Goal: Task Accomplishment & Management: Manage account settings

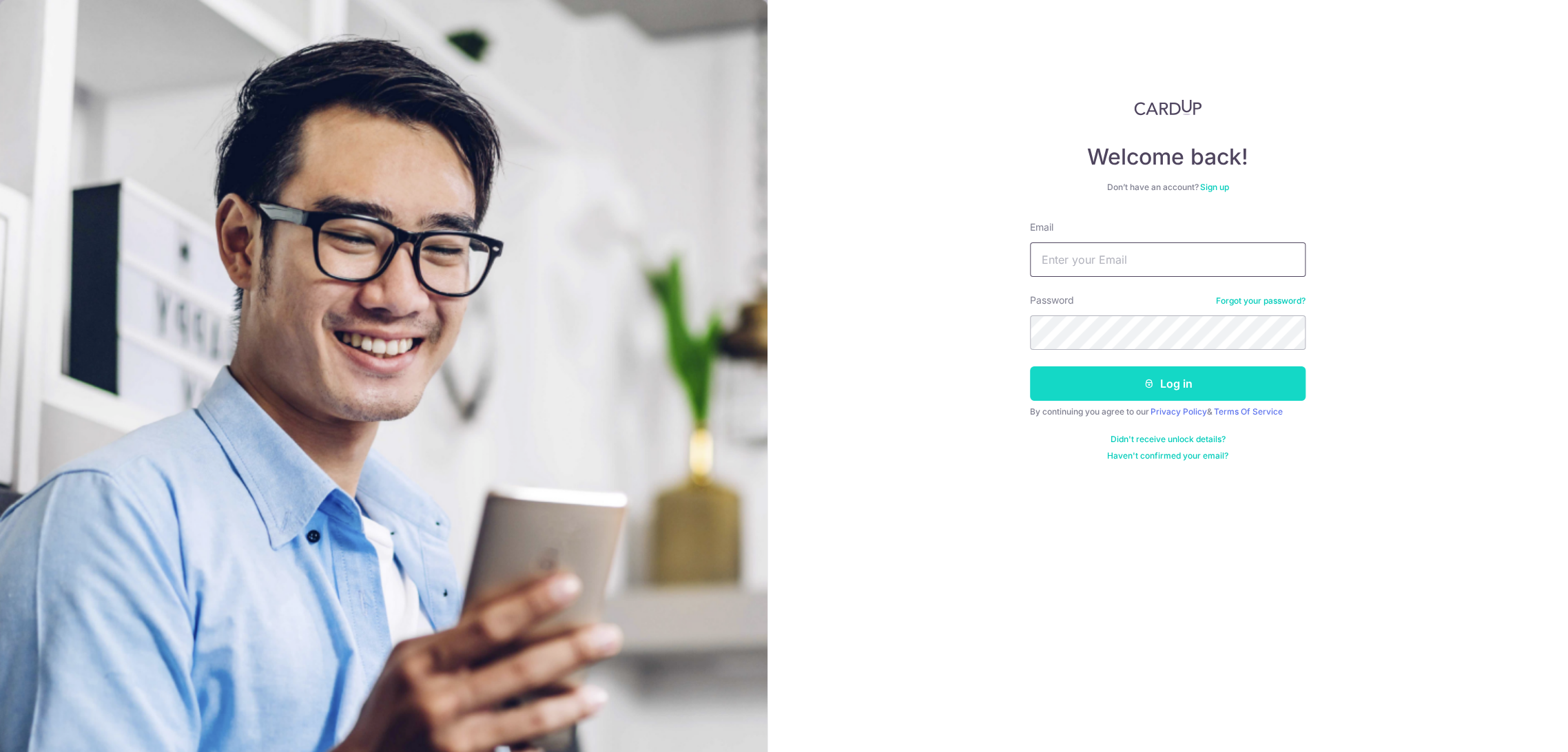
type input "[EMAIL_ADDRESS][DOMAIN_NAME]"
click at [1174, 386] on button "Log in" at bounding box center [1168, 384] width 275 height 34
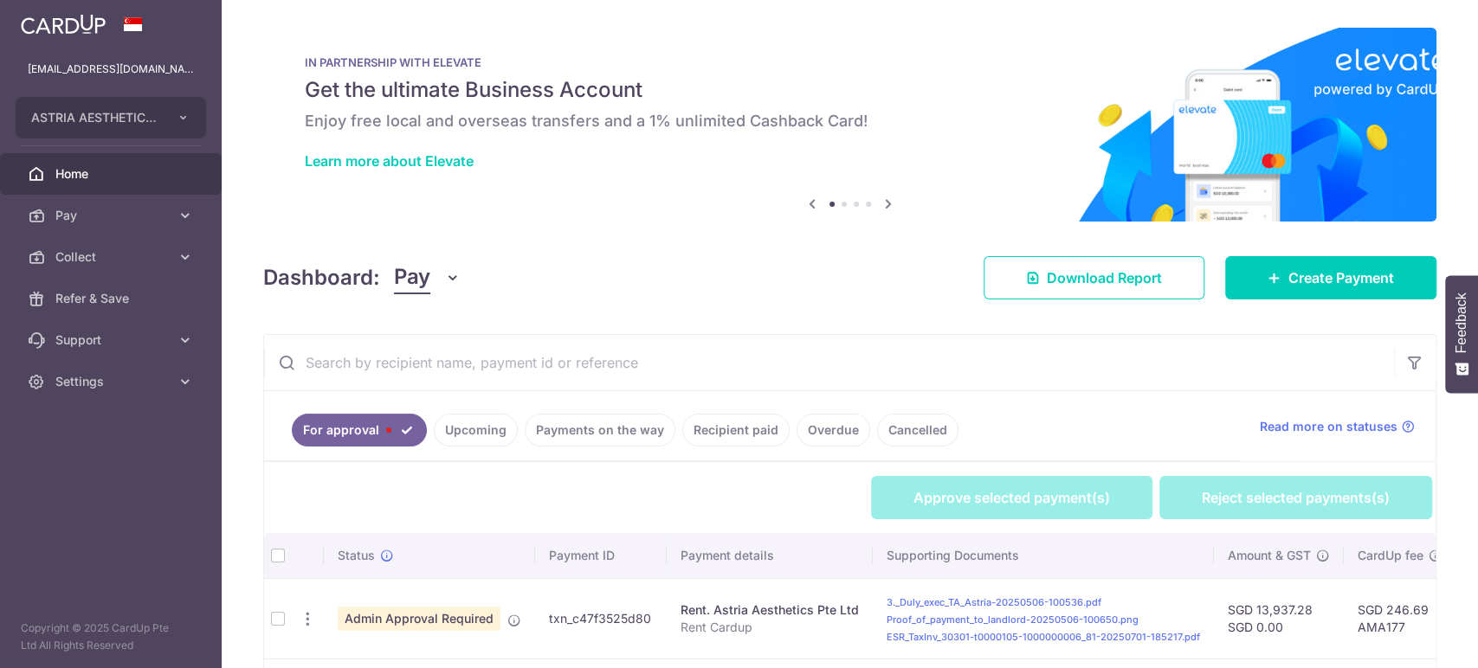
click at [417, 288] on span "Pay" at bounding box center [412, 277] width 36 height 33
click at [446, 364] on link "Collect" at bounding box center [485, 368] width 180 height 42
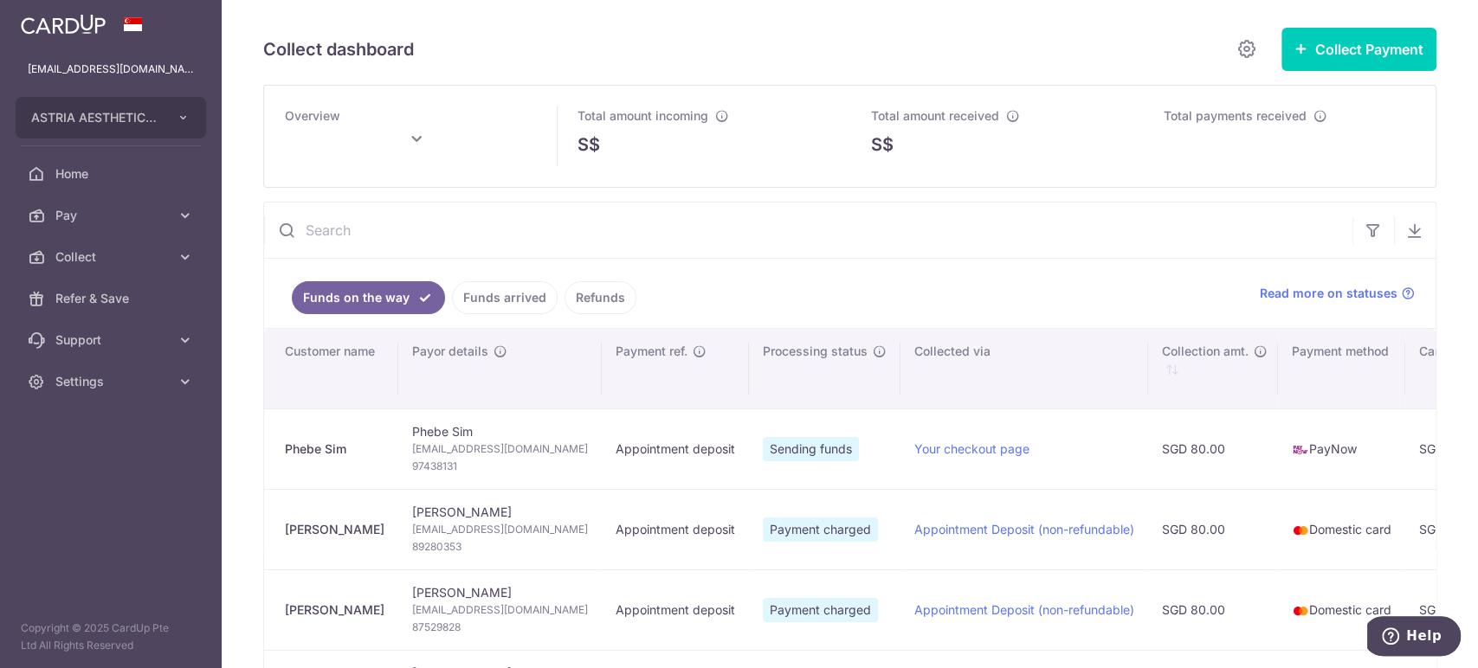
type input "September 2025"
drag, startPoint x: 343, startPoint y: 448, endPoint x: 280, endPoint y: 438, distance: 63.1
click at [281, 446] on td "Phebe Sim" at bounding box center [331, 449] width 134 height 81
copy div "Phebe Sim"
drag, startPoint x: 484, startPoint y: 461, endPoint x: 392, endPoint y: 460, distance: 91.8
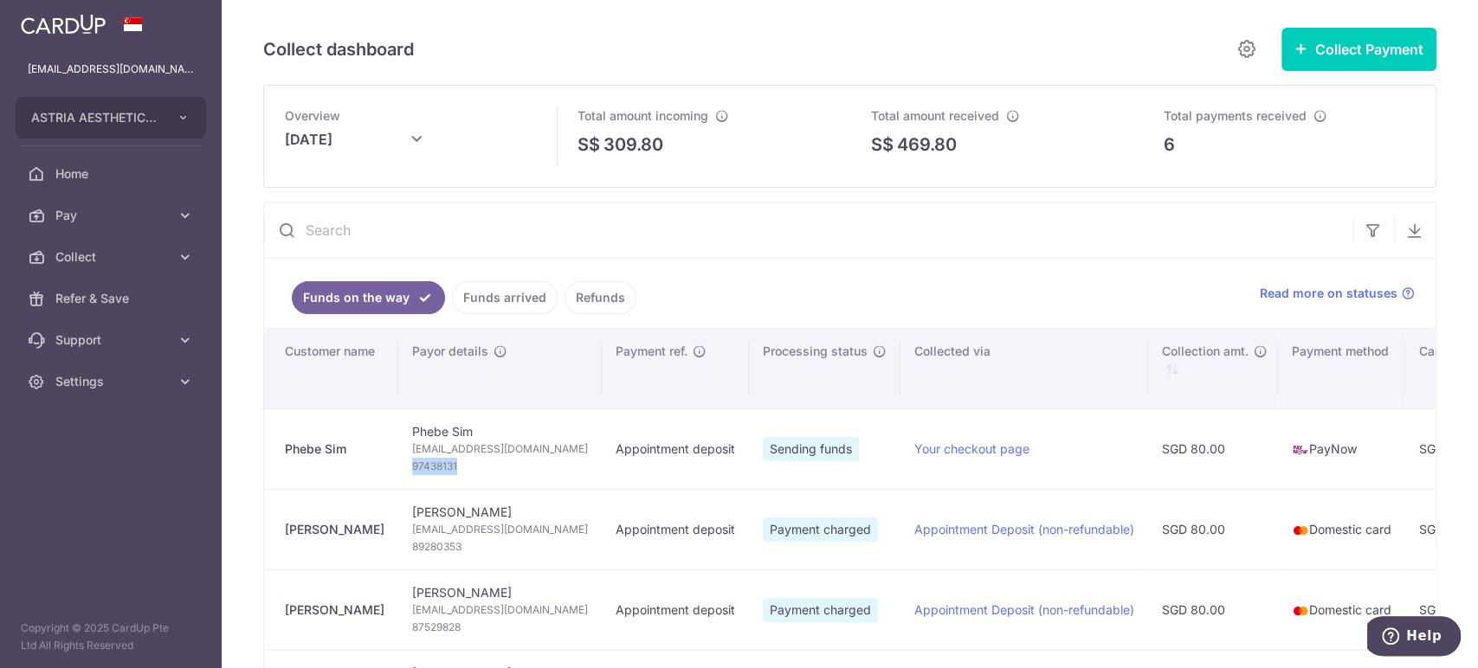
click at [398, 460] on td "Phebe Sim phebesim1111@gmail.com 97438131" at bounding box center [499, 449] width 203 height 81
copy span "97438131"
click at [512, 447] on span "phebesim1111@gmail.com" at bounding box center [500, 449] width 176 height 17
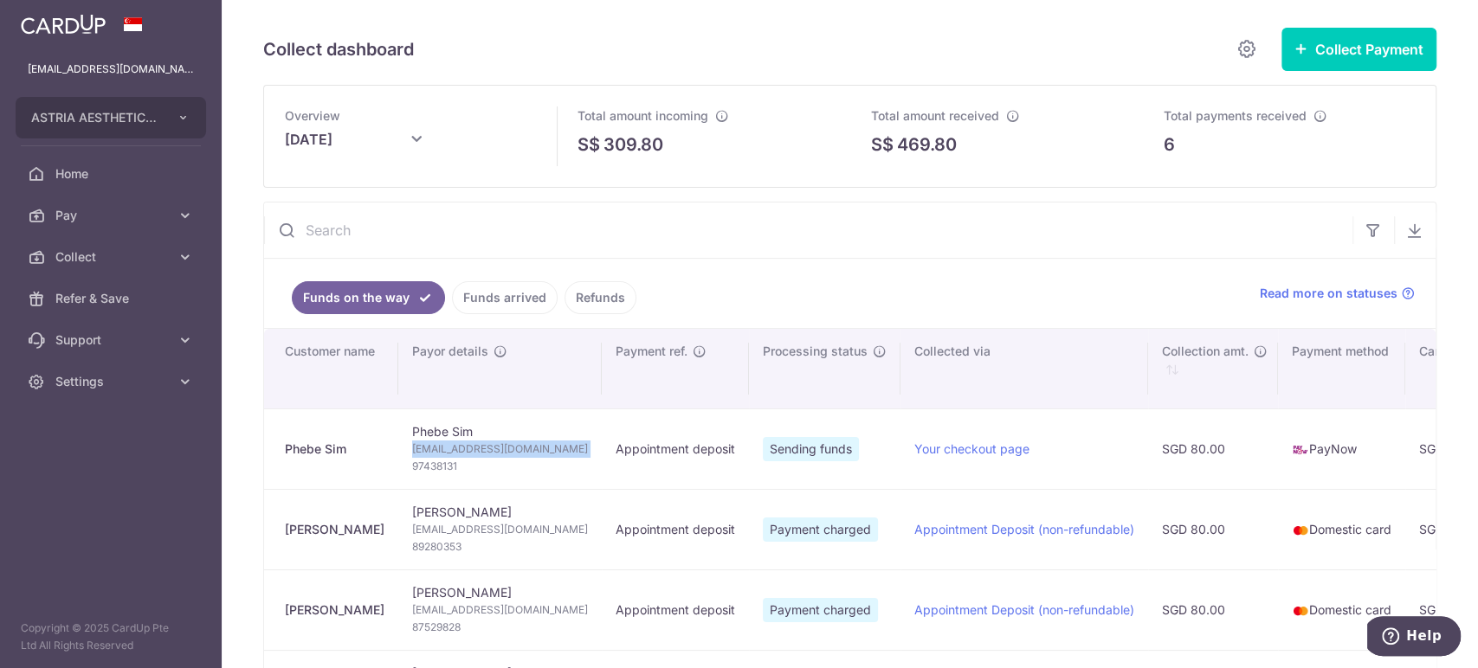
copy td "phebesim1111@gmail.com"
